Goal: Transaction & Acquisition: Purchase product/service

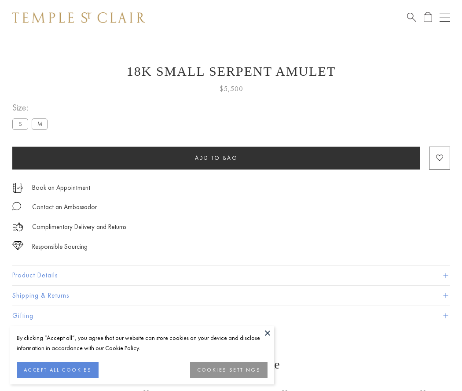
scroll to position [10, 0]
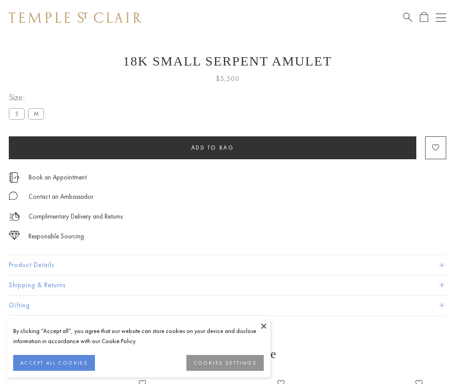
click at [212, 147] on span "Add to bag" at bounding box center [212, 147] width 43 height 7
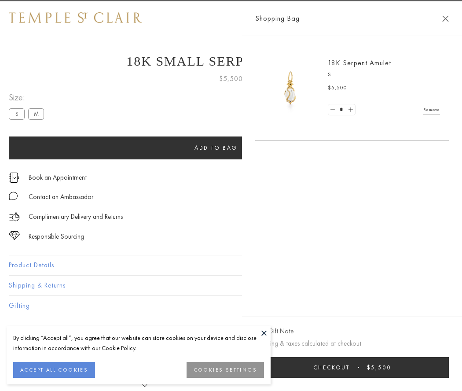
click at [449, 367] on button "Checkout $5,500" at bounding box center [352, 367] width 194 height 21
